Goal: Task Accomplishment & Management: Complete application form

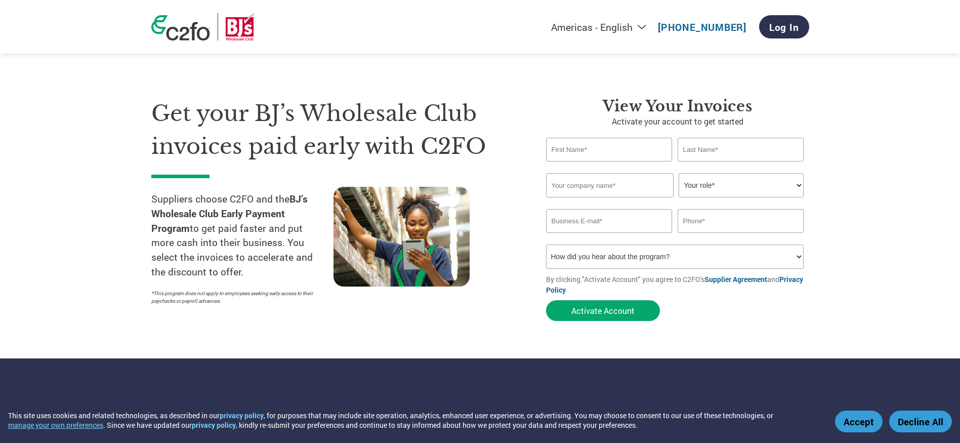
click at [580, 152] on input "text" at bounding box center [609, 150] width 127 height 24
type input "[PERSON_NAME]"
type input "Garmin International"
type input "[PERSON_NAME][EMAIL_ADDRESS][PERSON_NAME][DOMAIN_NAME]"
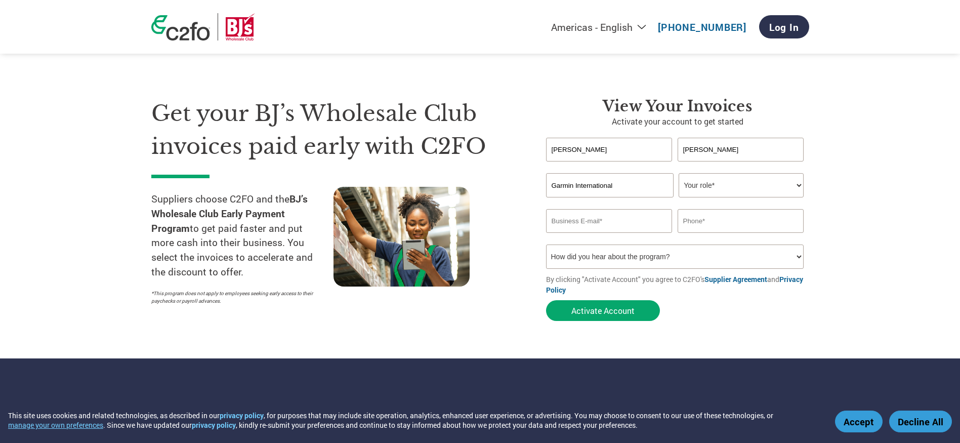
type input "4127808361"
click at [732, 184] on select "Your role* CFO Controller Credit Manager Finance Director Treasurer CEO Preside…" at bounding box center [741, 185] width 125 height 24
select select "OTHER"
click at [679, 173] on select "Your role* CFO Controller Credit Manager Finance Director Treasurer CEO Preside…" at bounding box center [741, 185] width 125 height 24
click at [693, 260] on select "How did you hear about the program? Received a letter Email Social Media Online…" at bounding box center [675, 257] width 258 height 24
